Goal: Task Accomplishment & Management: Manage account settings

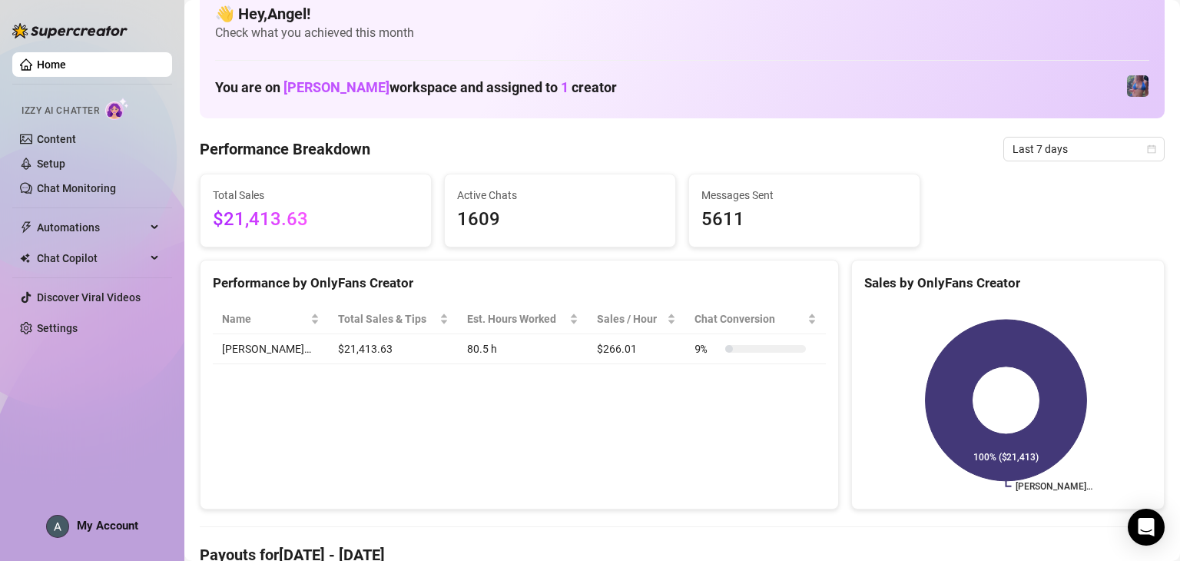
scroll to position [22, 0]
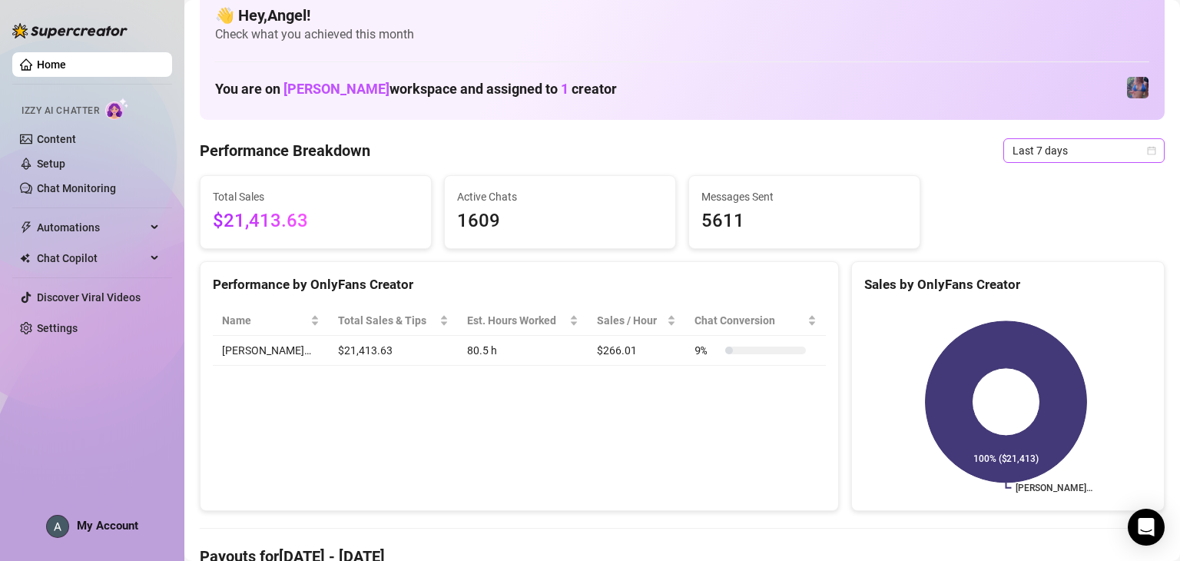
click at [1042, 145] on span "Last 7 days" at bounding box center [1084, 150] width 143 height 23
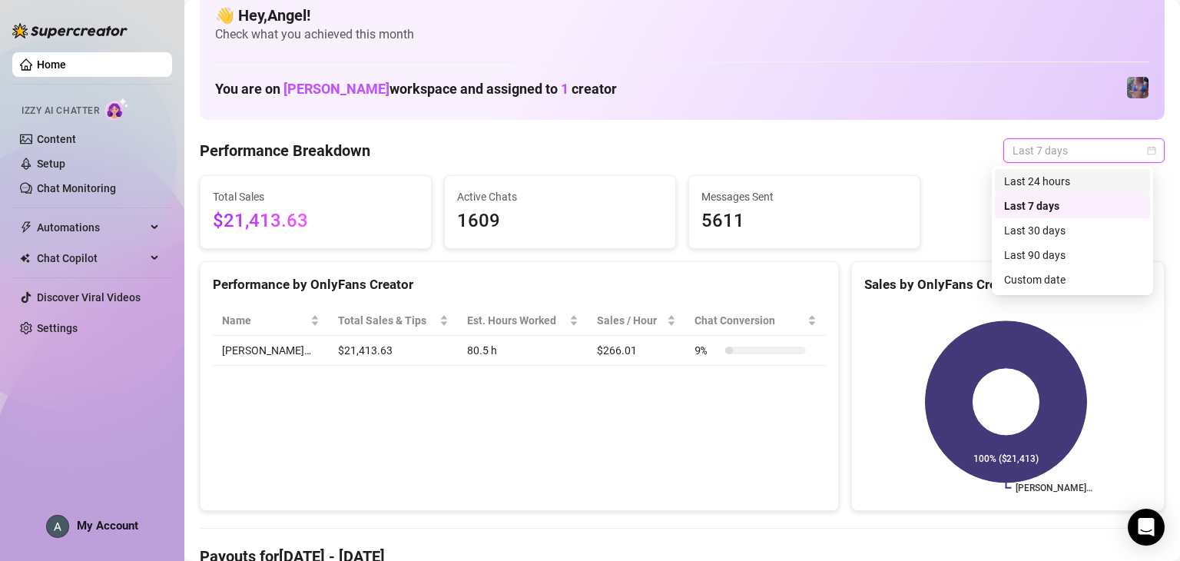
click at [1057, 183] on div "Last 24 hours" at bounding box center [1072, 181] width 137 height 17
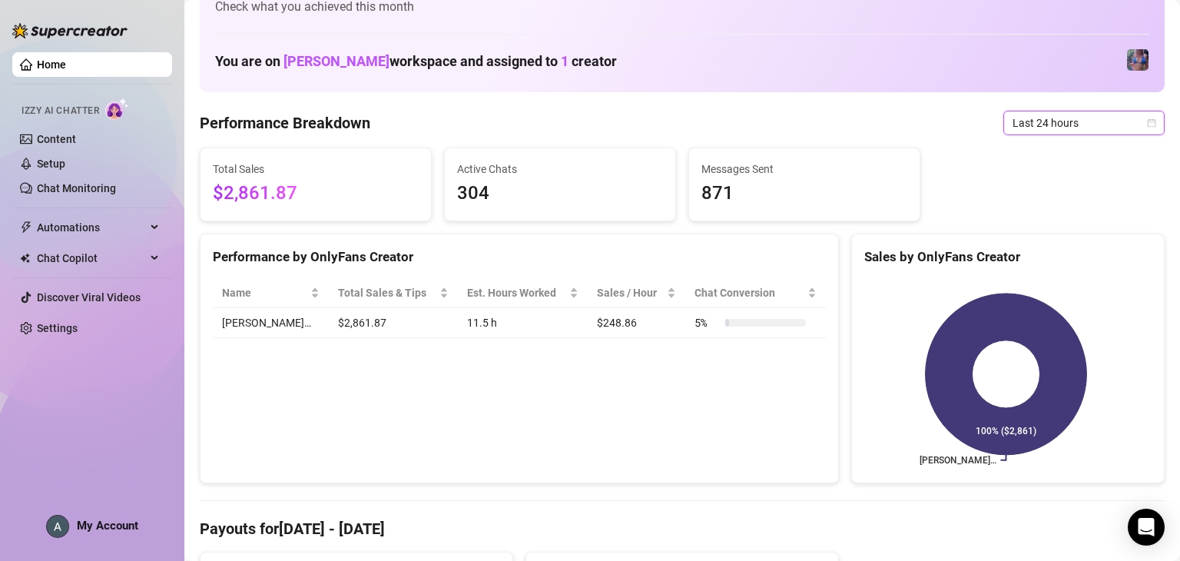
scroll to position [0, 0]
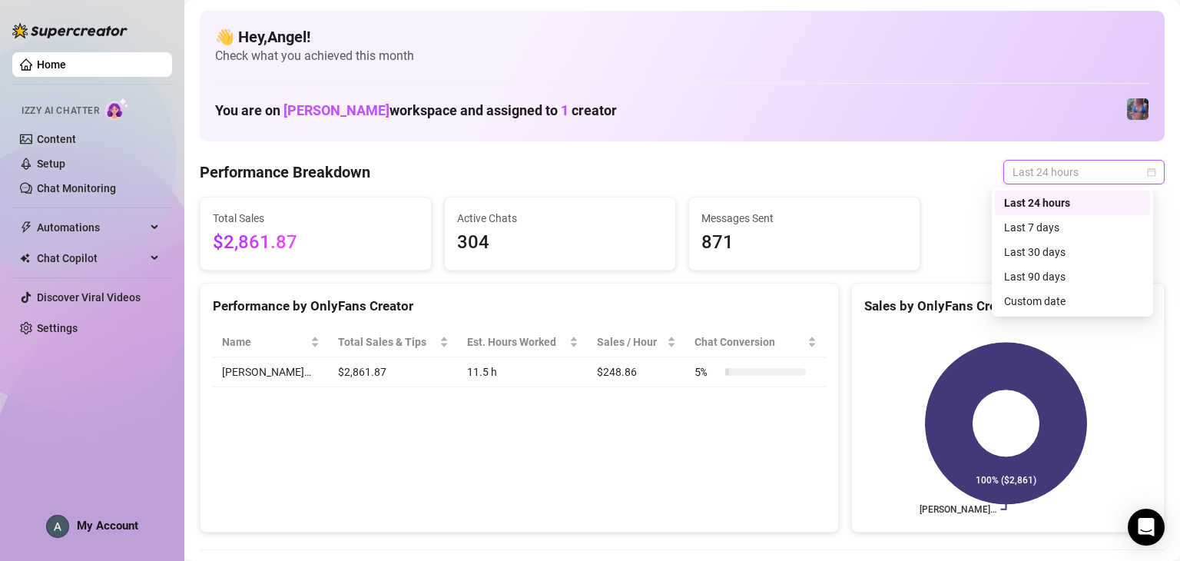
click at [1065, 177] on span "Last 24 hours" at bounding box center [1084, 172] width 143 height 23
click at [1057, 280] on div "Last 90 days" at bounding box center [1072, 276] width 137 height 17
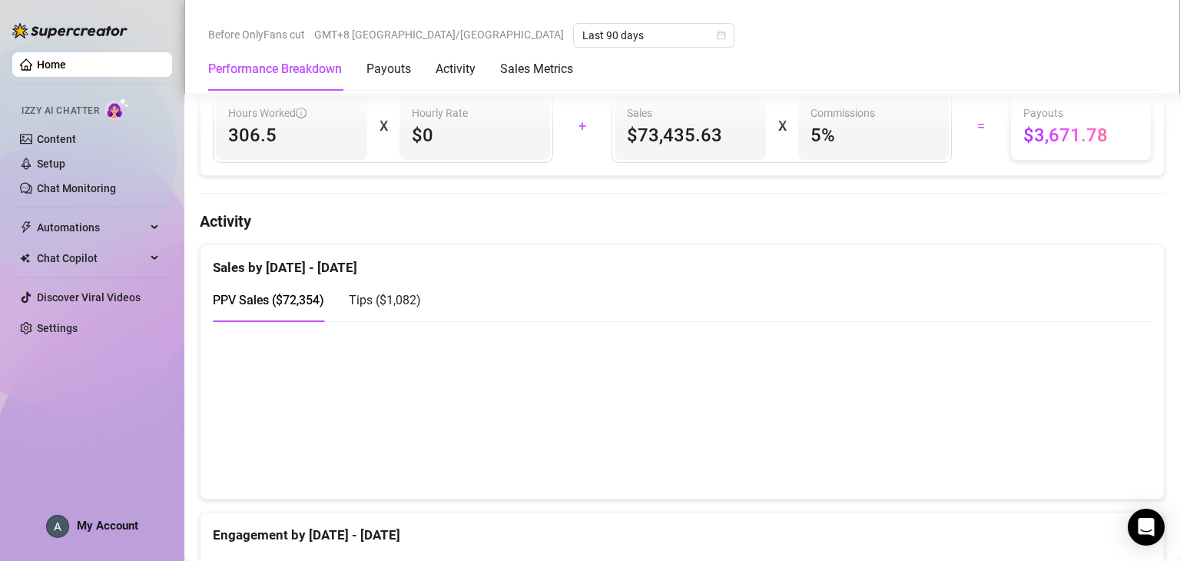
scroll to position [642, 0]
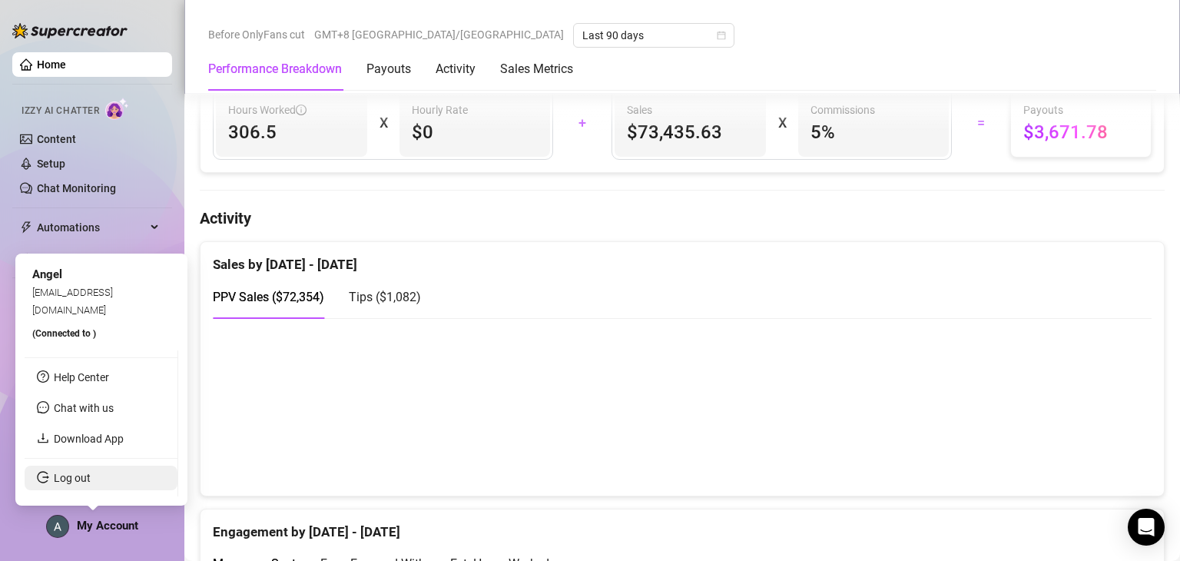
click at [91, 477] on link "Log out" at bounding box center [72, 478] width 37 height 12
